Goal: Information Seeking & Learning: Learn about a topic

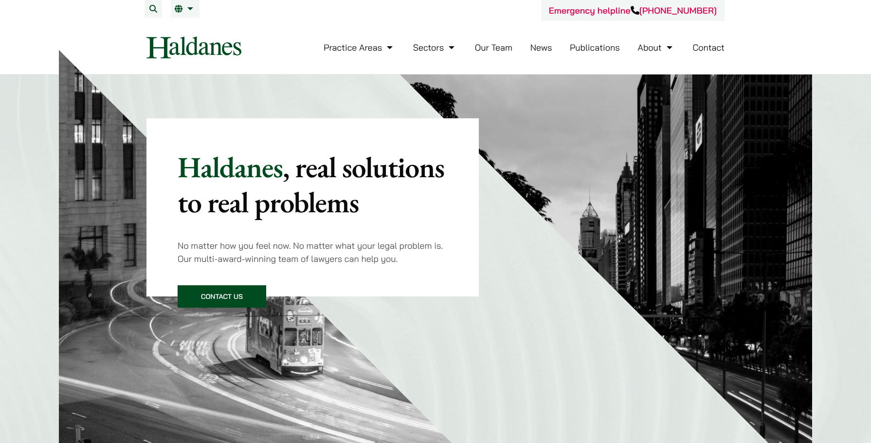
click at [583, 40] on li "Publications" at bounding box center [595, 47] width 50 height 21
click at [584, 46] on link "Publications" at bounding box center [595, 47] width 50 height 11
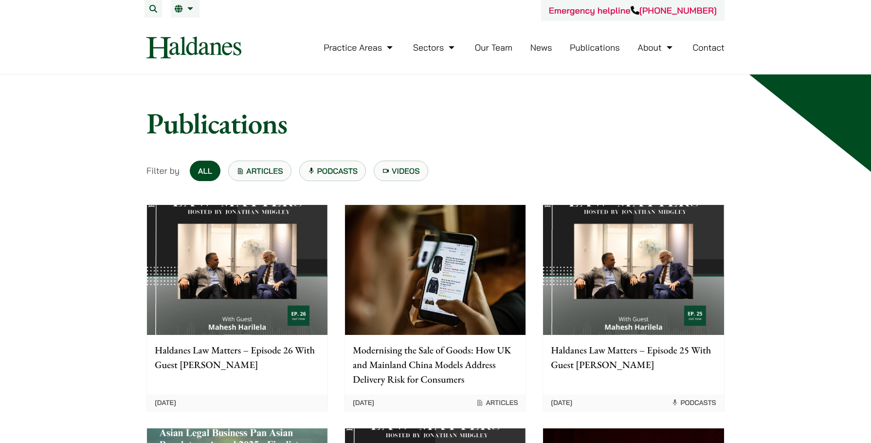
scroll to position [49, 0]
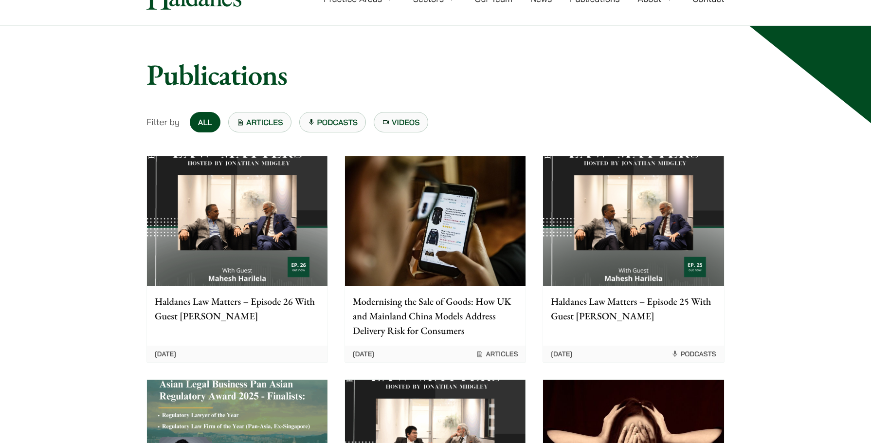
click at [400, 185] on img at bounding box center [435, 221] width 181 height 130
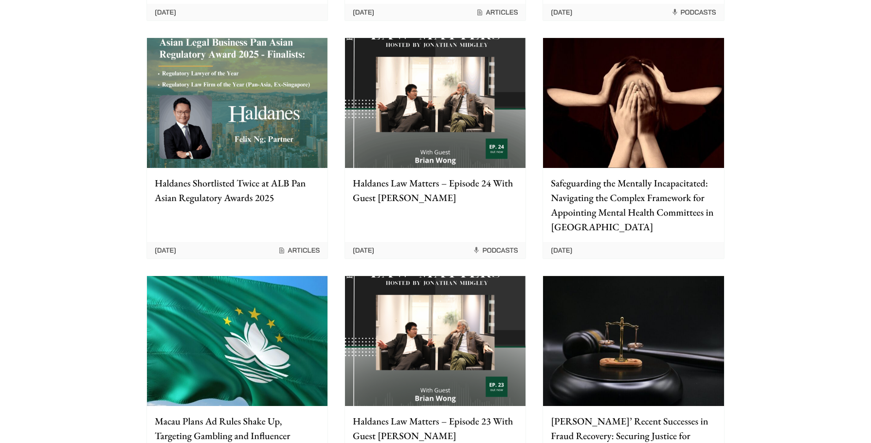
scroll to position [389, 0]
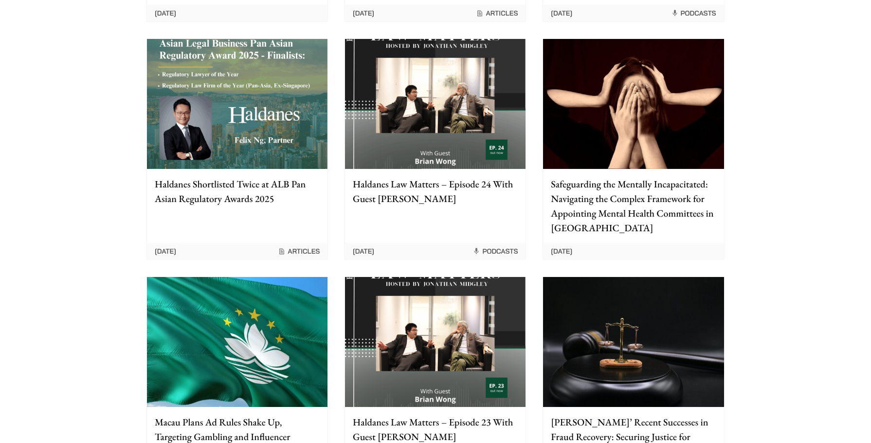
click at [238, 198] on p "Haldanes Shortlisted Twice at ALB Pan Asian Regulatory Awards 2025" at bounding box center [237, 191] width 165 height 29
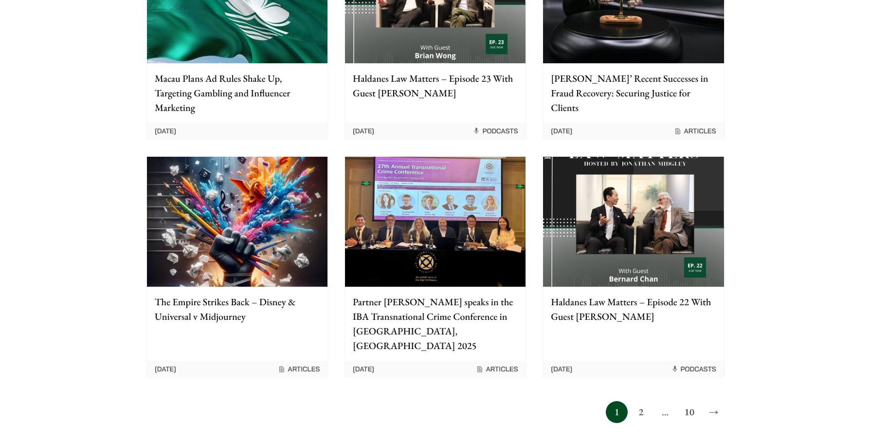
scroll to position [828, 0]
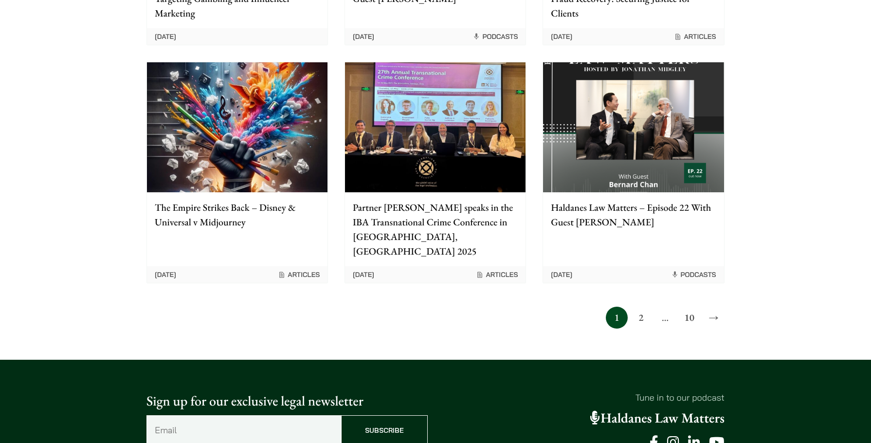
click at [645, 307] on link "2" at bounding box center [641, 318] width 22 height 22
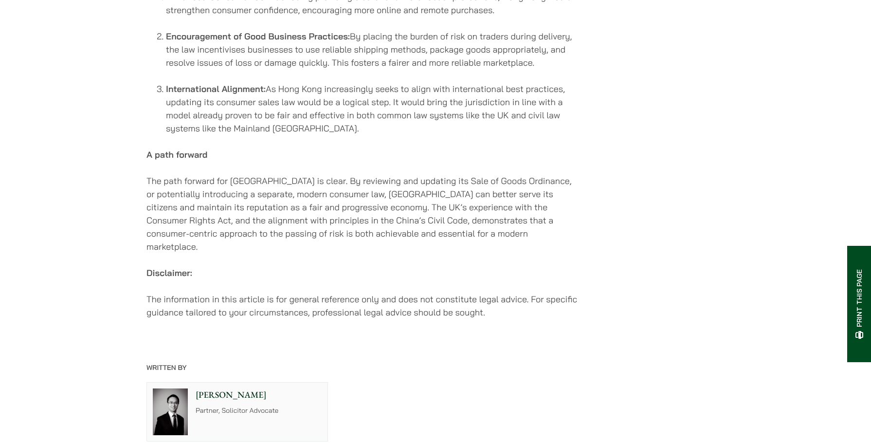
scroll to position [1461, 0]
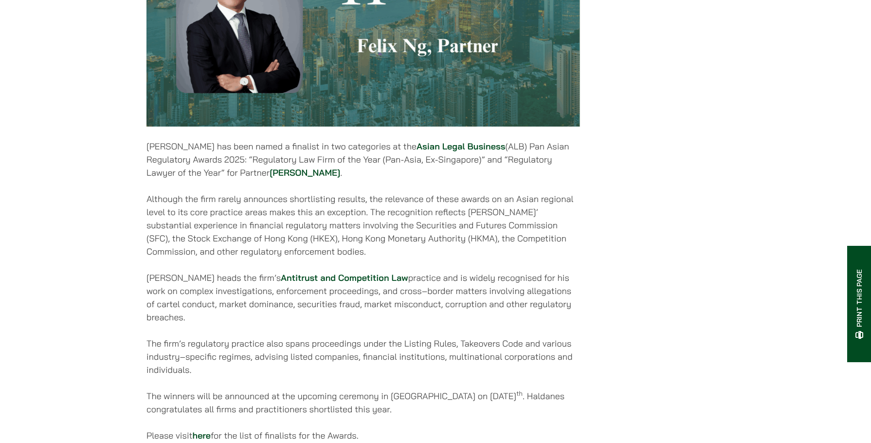
scroll to position [584, 0]
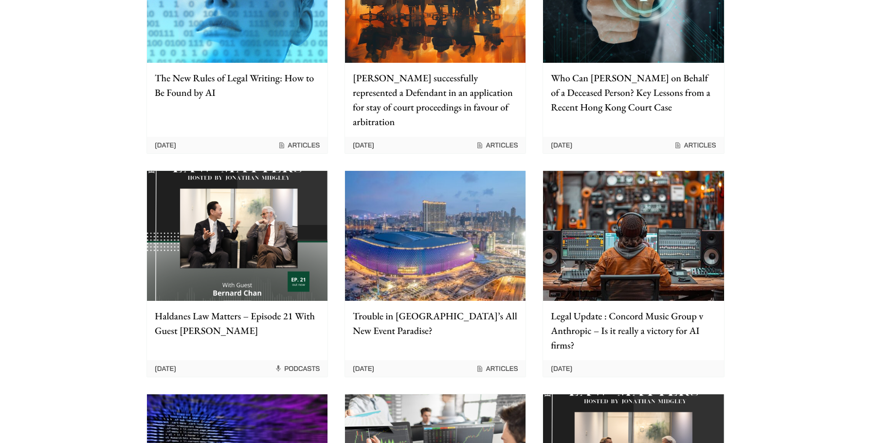
scroll to position [292, 0]
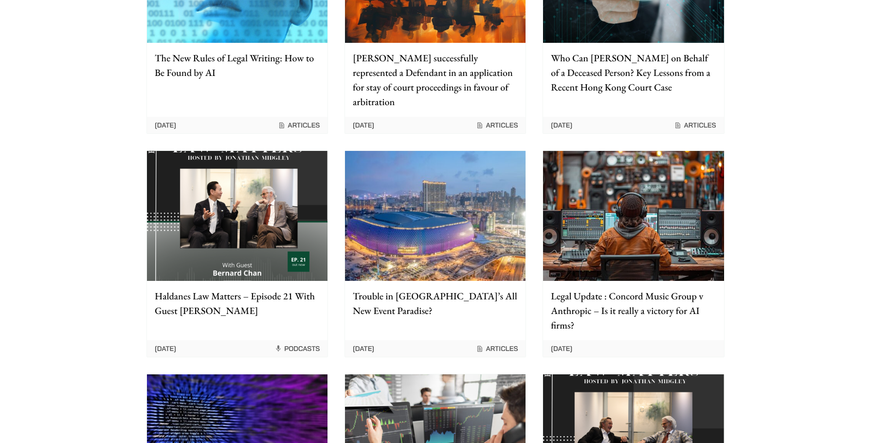
click at [286, 227] on img at bounding box center [237, 216] width 181 height 130
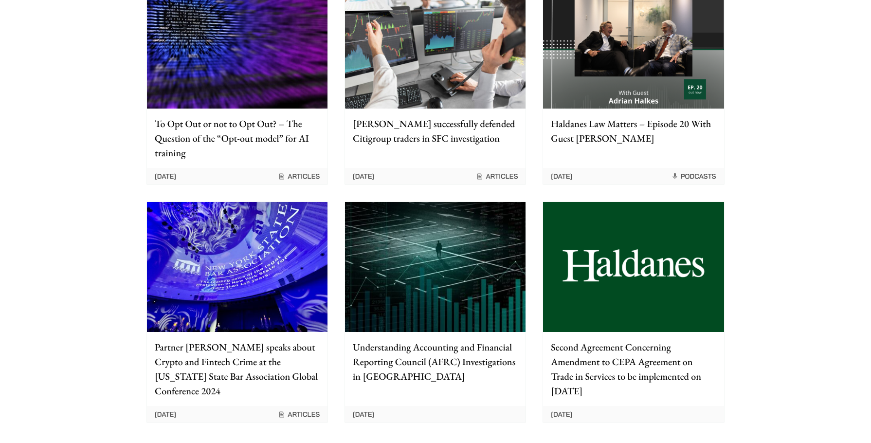
scroll to position [828, 0]
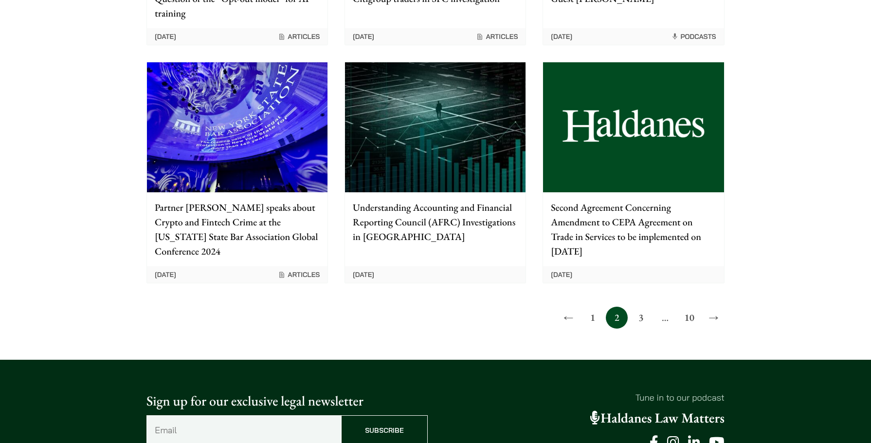
drag, startPoint x: 425, startPoint y: 342, endPoint x: 490, endPoint y: 329, distance: 66.5
click at [641, 307] on link "3" at bounding box center [641, 318] width 22 height 22
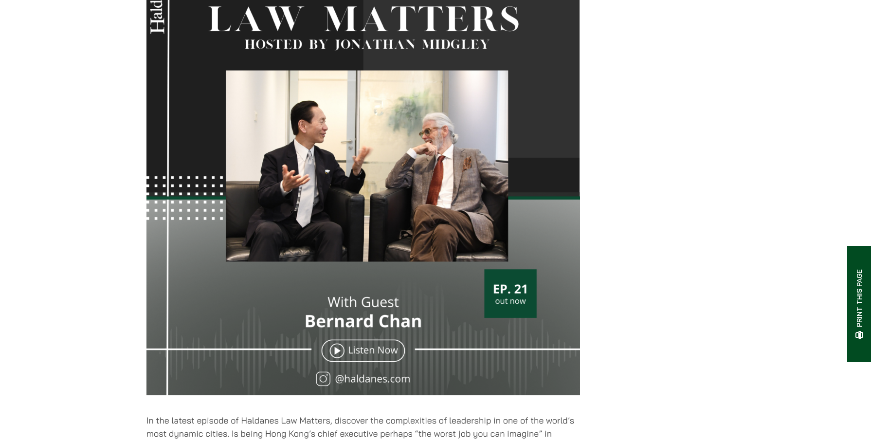
scroll to position [341, 0]
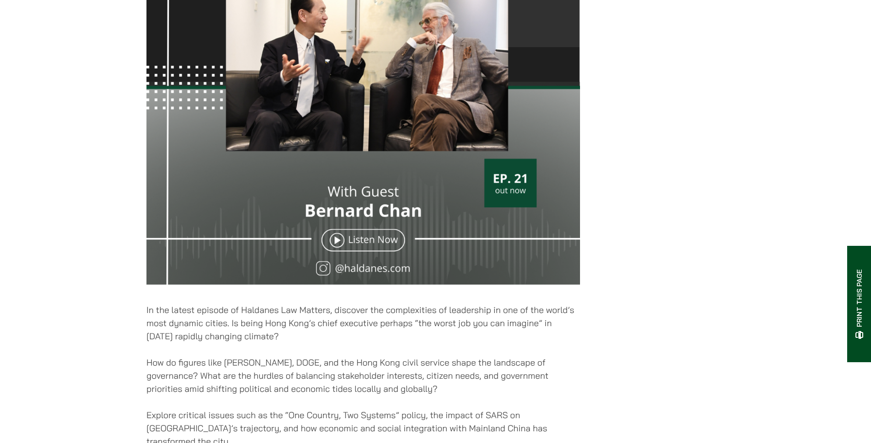
drag, startPoint x: 185, startPoint y: 325, endPoint x: 192, endPoint y: 336, distance: 13.0
click at [186, 326] on p "In the latest episode of Haldanes Law Matters, discover the complexities of lea…" at bounding box center [364, 322] width 434 height 39
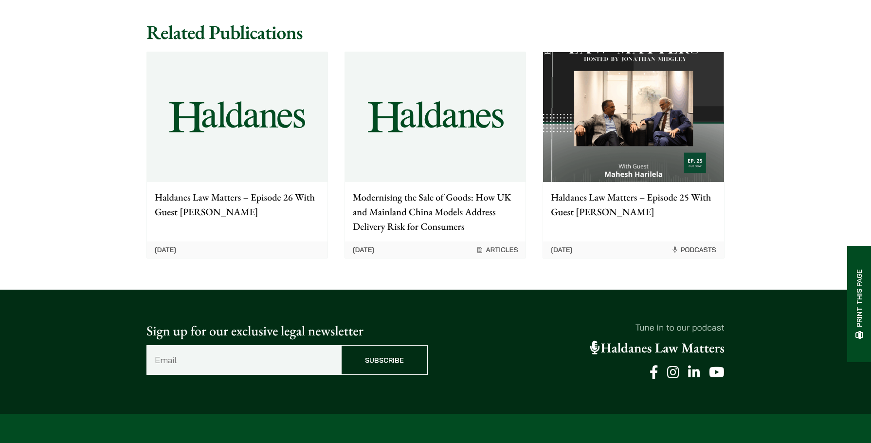
scroll to position [974, 0]
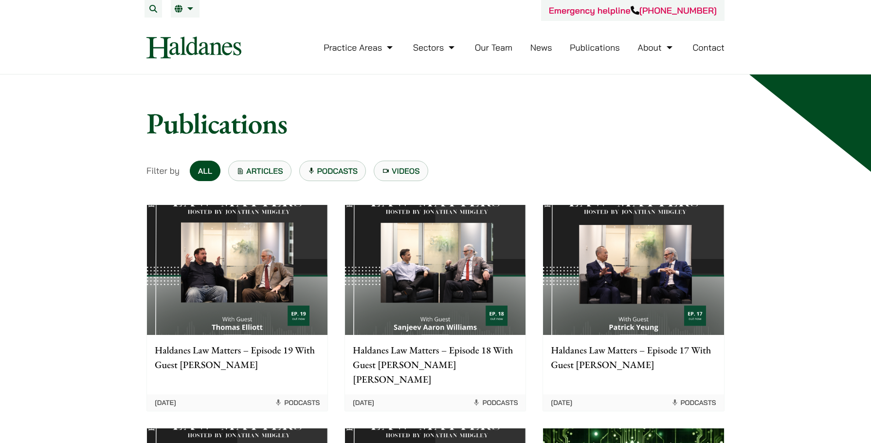
click at [291, 253] on img at bounding box center [237, 270] width 181 height 130
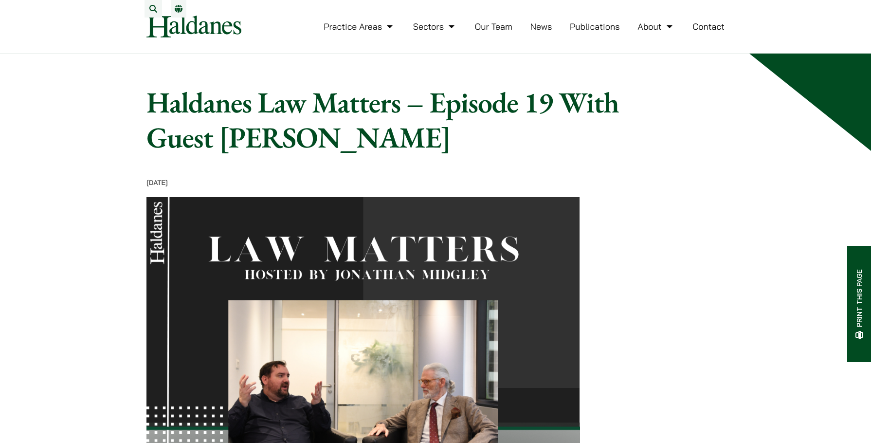
drag, startPoint x: 216, startPoint y: 41, endPoint x: 217, endPoint y: 55, distance: 13.7
click at [215, 37] on img at bounding box center [194, 27] width 95 height 22
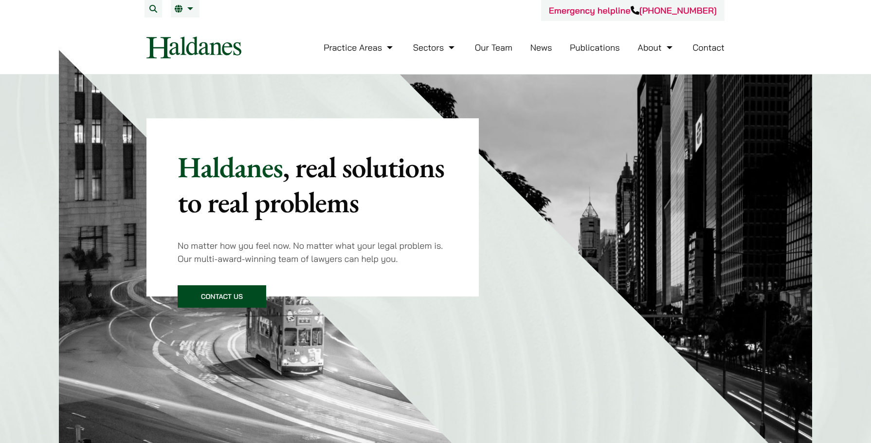
click at [609, 45] on link "Publications" at bounding box center [595, 47] width 50 height 11
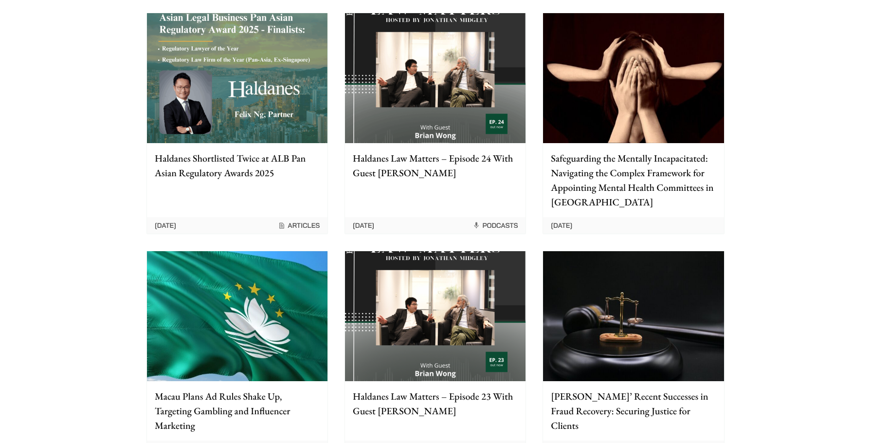
scroll to position [730, 0]
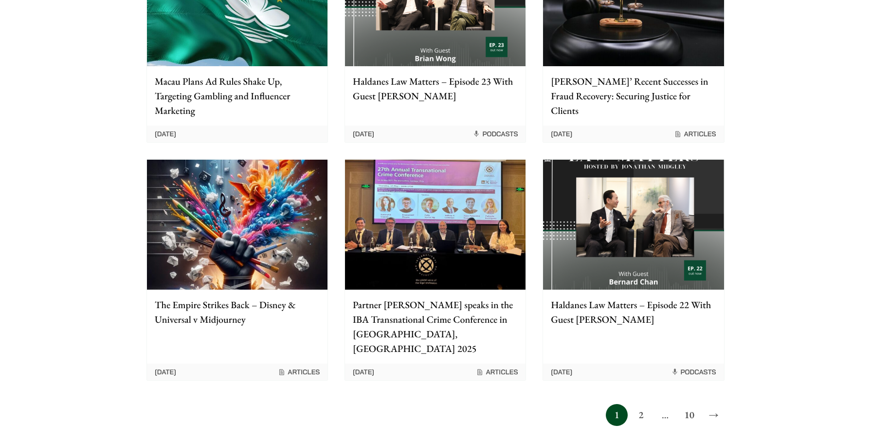
click at [647, 404] on link "2" at bounding box center [641, 415] width 22 height 22
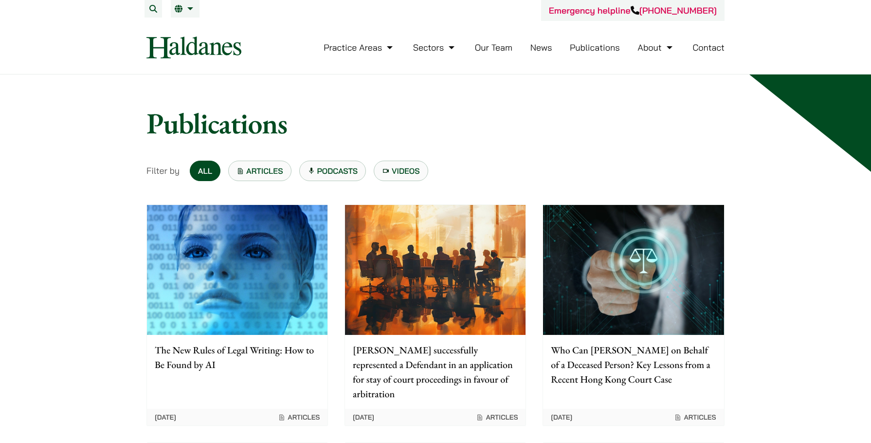
click at [250, 248] on img at bounding box center [237, 270] width 181 height 130
drag, startPoint x: 804, startPoint y: 254, endPoint x: 720, endPoint y: 272, distance: 86.7
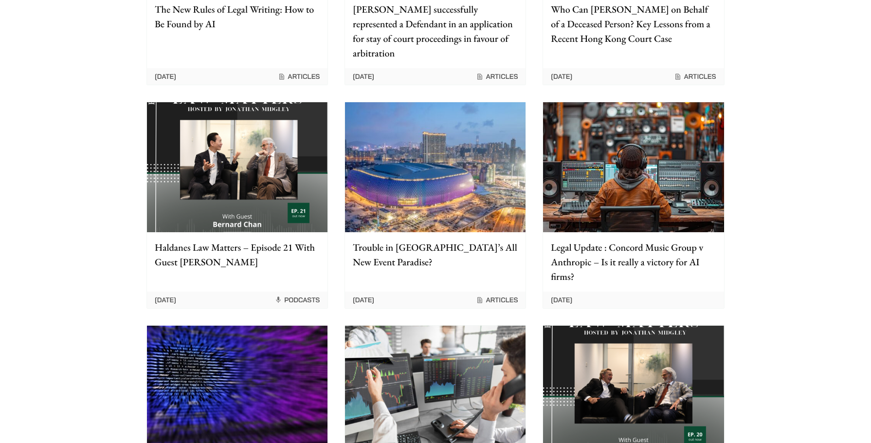
click at [615, 246] on p "Legal Update : Concord Music Group v Anthropic – Is it really a victory for AI …" at bounding box center [633, 262] width 165 height 44
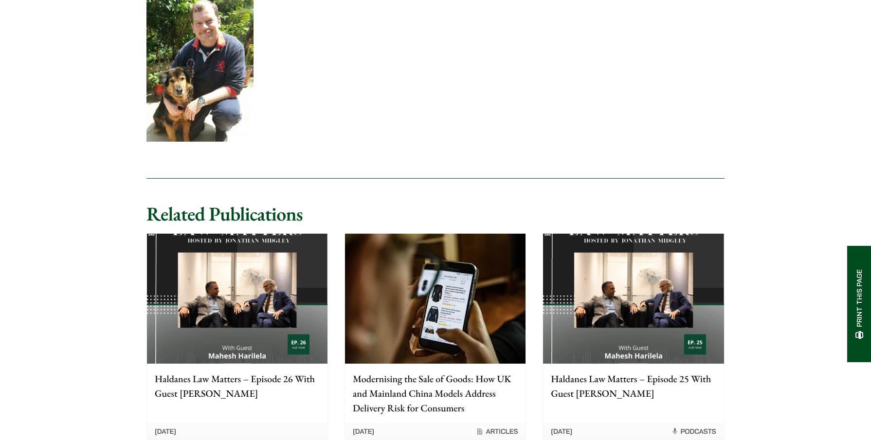
scroll to position [2093, 0]
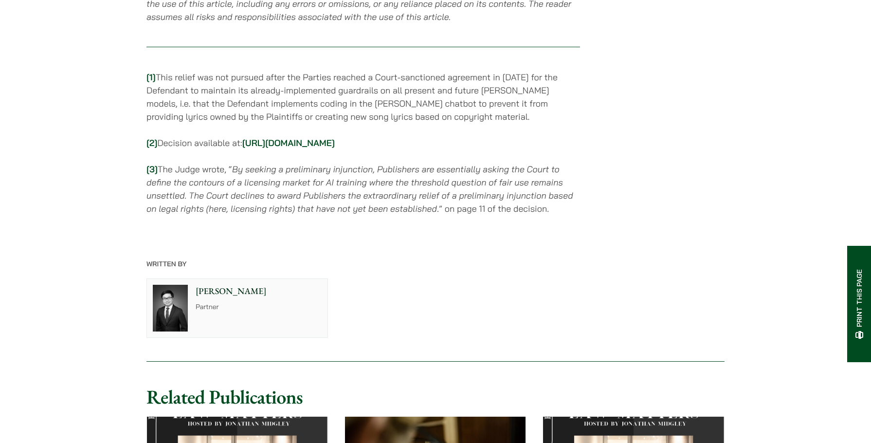
scroll to position [1704, 0]
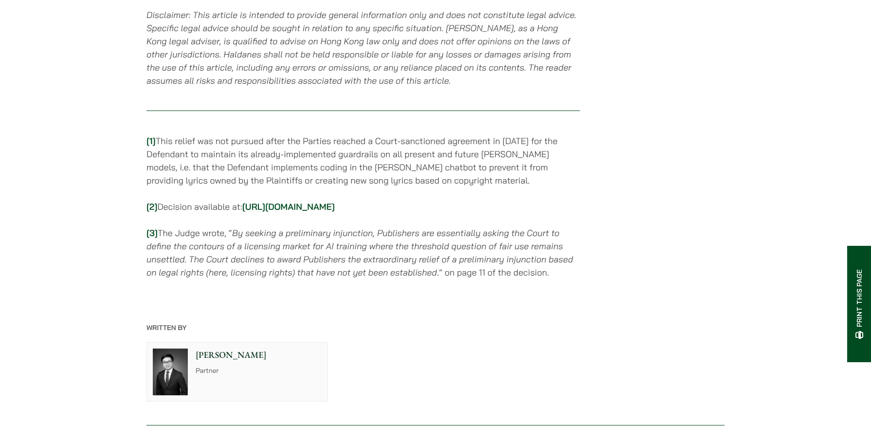
click at [252, 212] on link "[URL][DOMAIN_NAME]" at bounding box center [288, 206] width 92 height 11
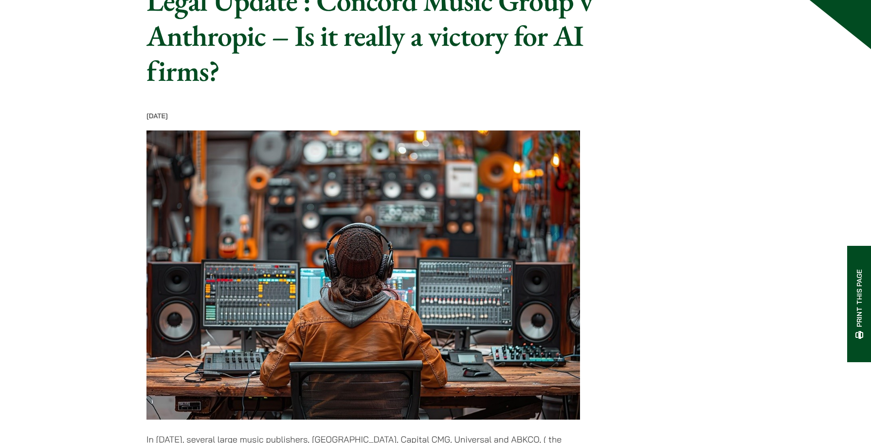
scroll to position [97, 0]
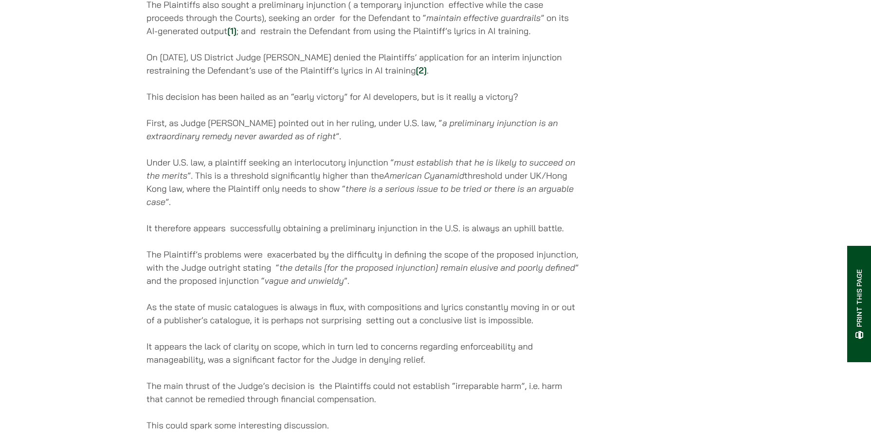
scroll to position [730, 0]
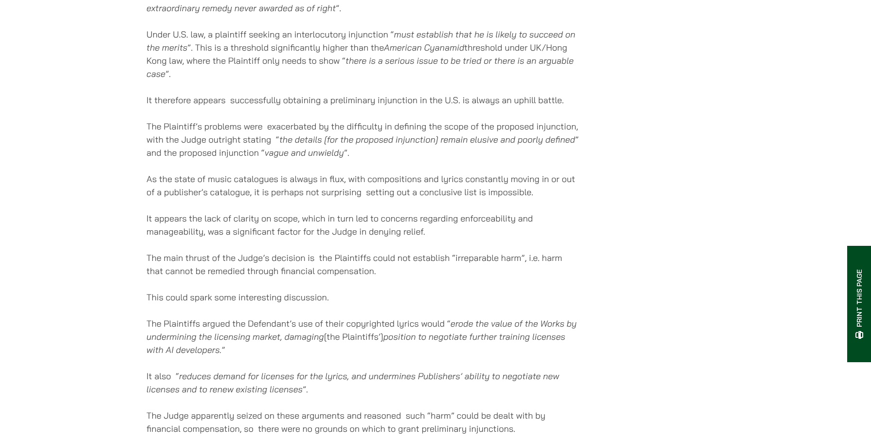
click at [174, 238] on p "It appears the lack of clarity on scope, which in turn led to concerns regardin…" at bounding box center [364, 225] width 434 height 26
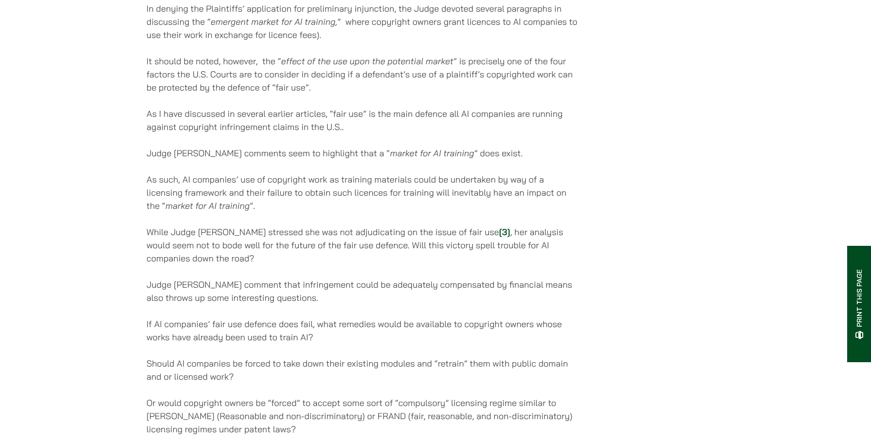
scroll to position [1168, 0]
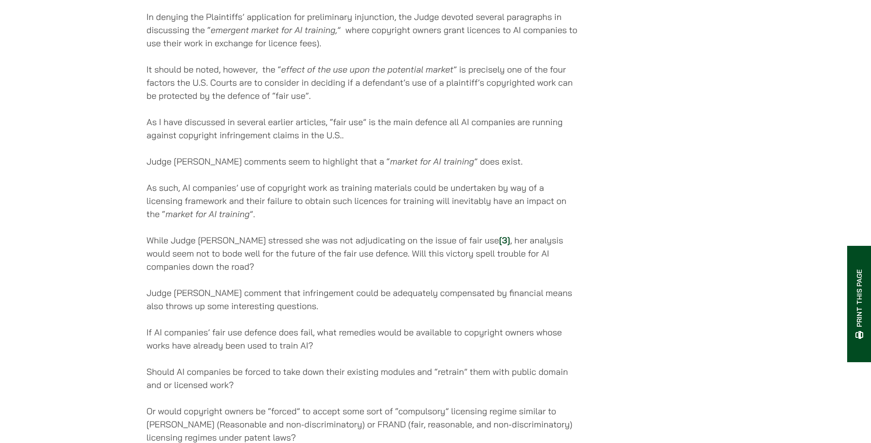
click at [189, 247] on p "While Judge [PERSON_NAME] stressed she was not adjudicating on the issue of fai…" at bounding box center [364, 253] width 434 height 39
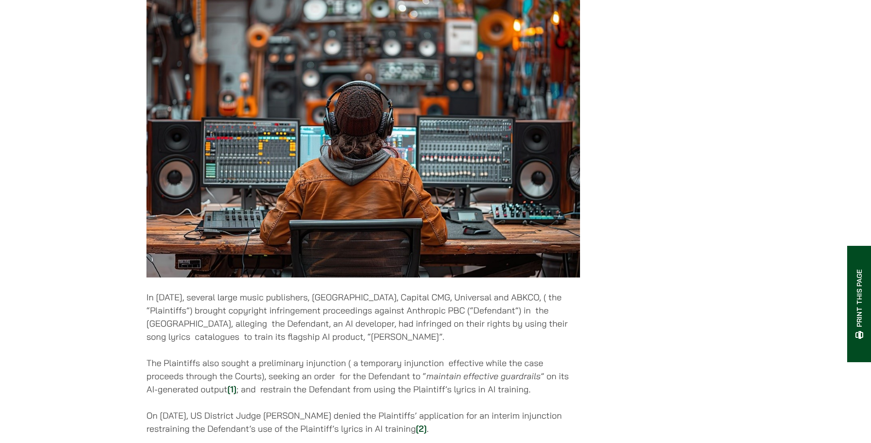
scroll to position [0, 0]
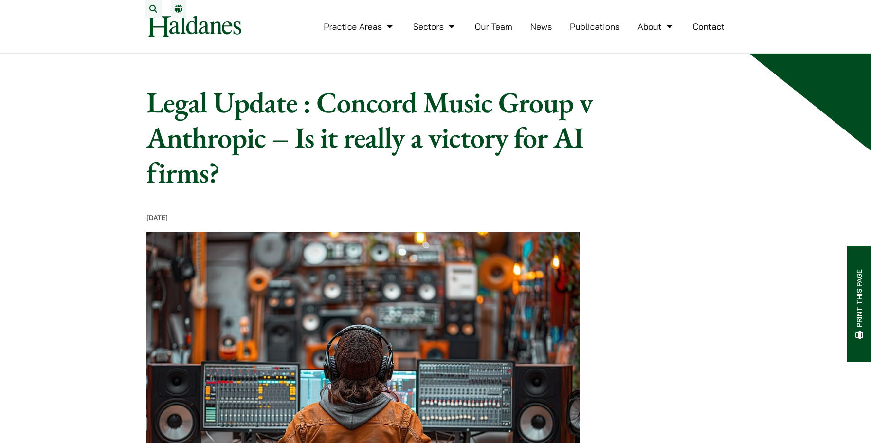
click at [274, 144] on h1 "Legal Update : Concord Music Group v Anthropic – Is it really a victory for AI …" at bounding box center [399, 137] width 505 height 105
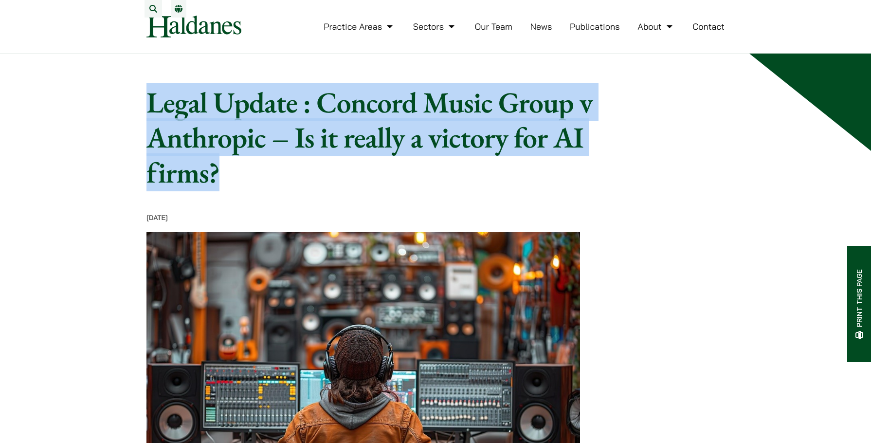
drag, startPoint x: 285, startPoint y: 176, endPoint x: 101, endPoint y: 94, distance: 200.9
click at [210, 123] on h1 "Legal Update : Concord Music Group v Anthropic – Is it really a victory for AI …" at bounding box center [399, 137] width 505 height 105
drag, startPoint x: 249, startPoint y: 190, endPoint x: 222, endPoint y: 134, distance: 62.5
click at [196, 119] on h1 "Legal Update : Concord Music Group v Anthropic – Is it really a victory for AI …" at bounding box center [399, 137] width 505 height 105
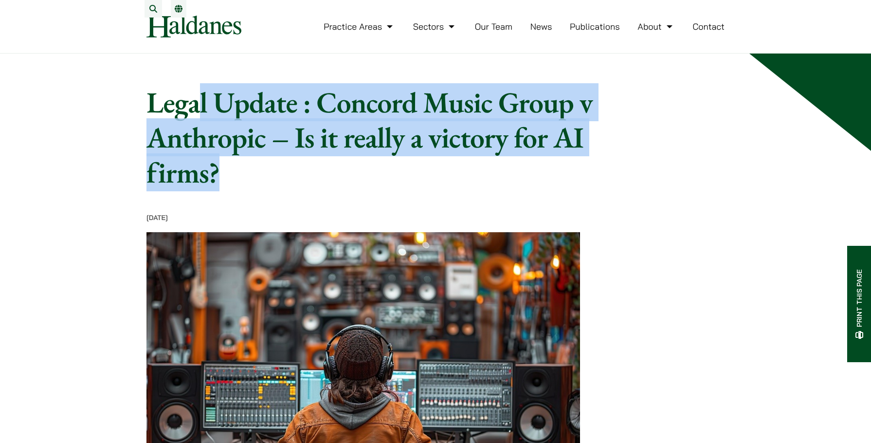
click at [307, 169] on h1 "Legal Update : Concord Music Group v Anthropic – Is it really a victory for AI …" at bounding box center [399, 137] width 505 height 105
click at [356, 150] on h1 "Legal Update : Concord Music Group v Anthropic – Is it really a victory for AI …" at bounding box center [399, 137] width 505 height 105
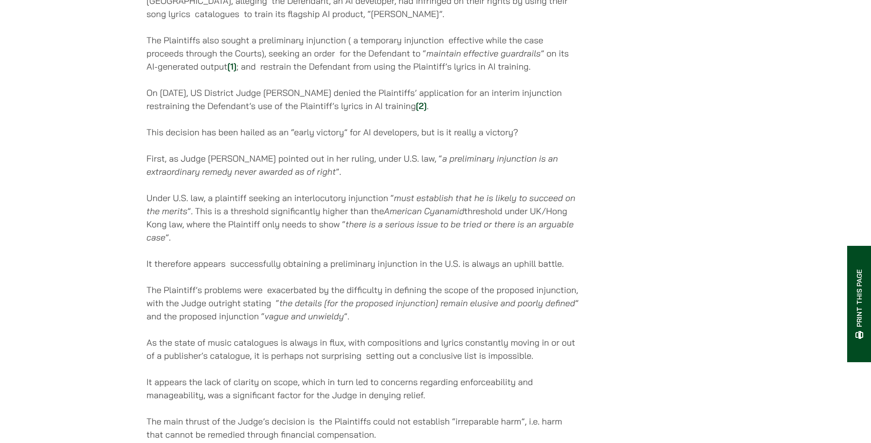
scroll to position [633, 0]
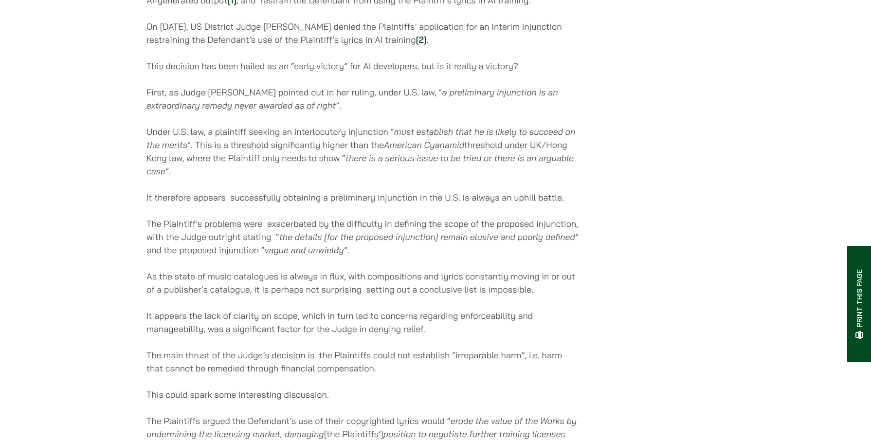
click at [176, 228] on p "The Plaintiff’s problems were exacerbated by the difficulty in defining the sco…" at bounding box center [364, 236] width 434 height 39
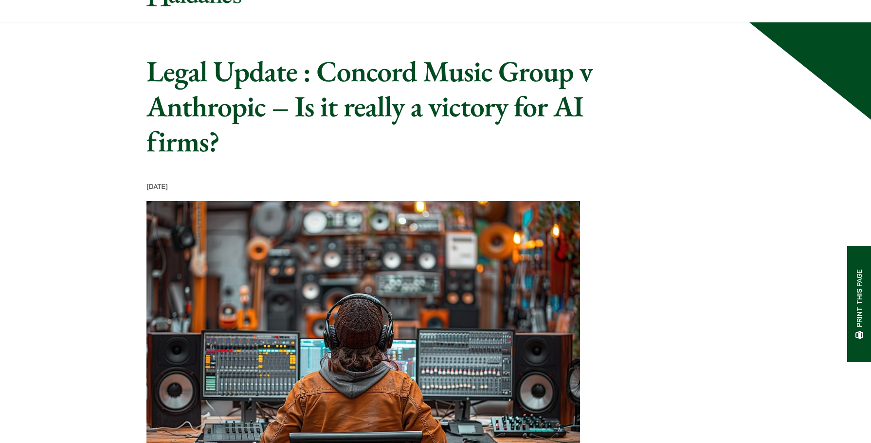
scroll to position [49, 0]
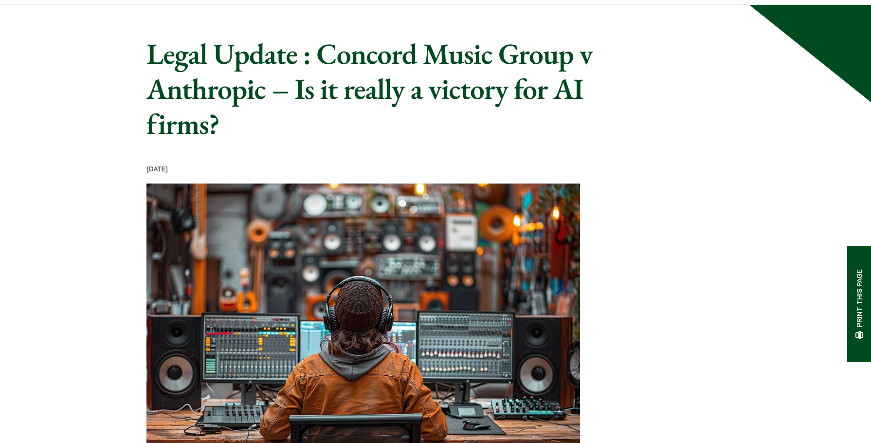
click at [168, 173] on time "[DATE]" at bounding box center [157, 169] width 21 height 9
